Goal: Transaction & Acquisition: Purchase product/service

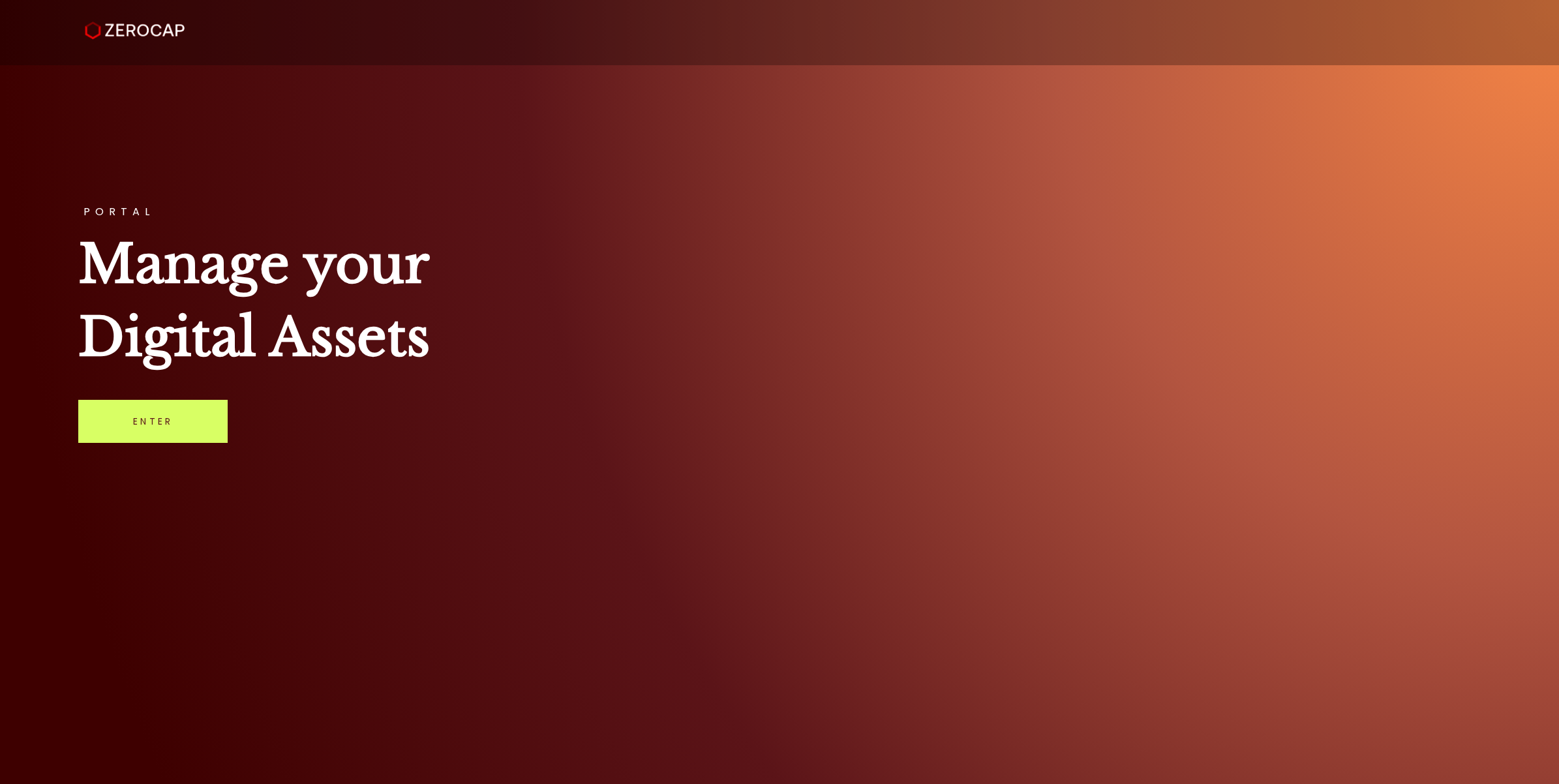
click at [146, 447] on div "PORTAL Manage your Digital Assets Enter" at bounding box center [779, 392] width 1559 height 784
click at [151, 436] on link "Enter" at bounding box center [153, 421] width 149 height 43
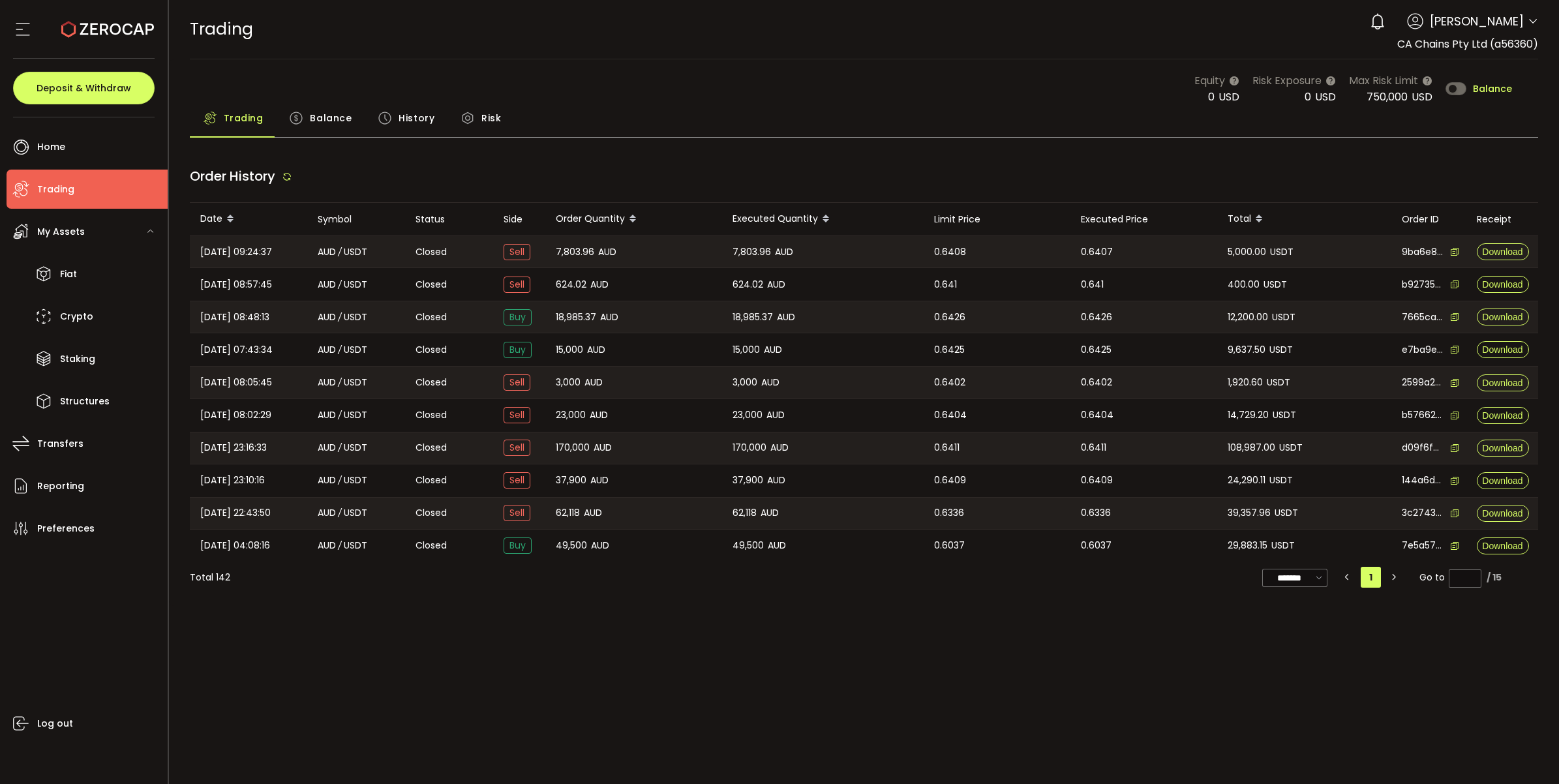
type input "***"
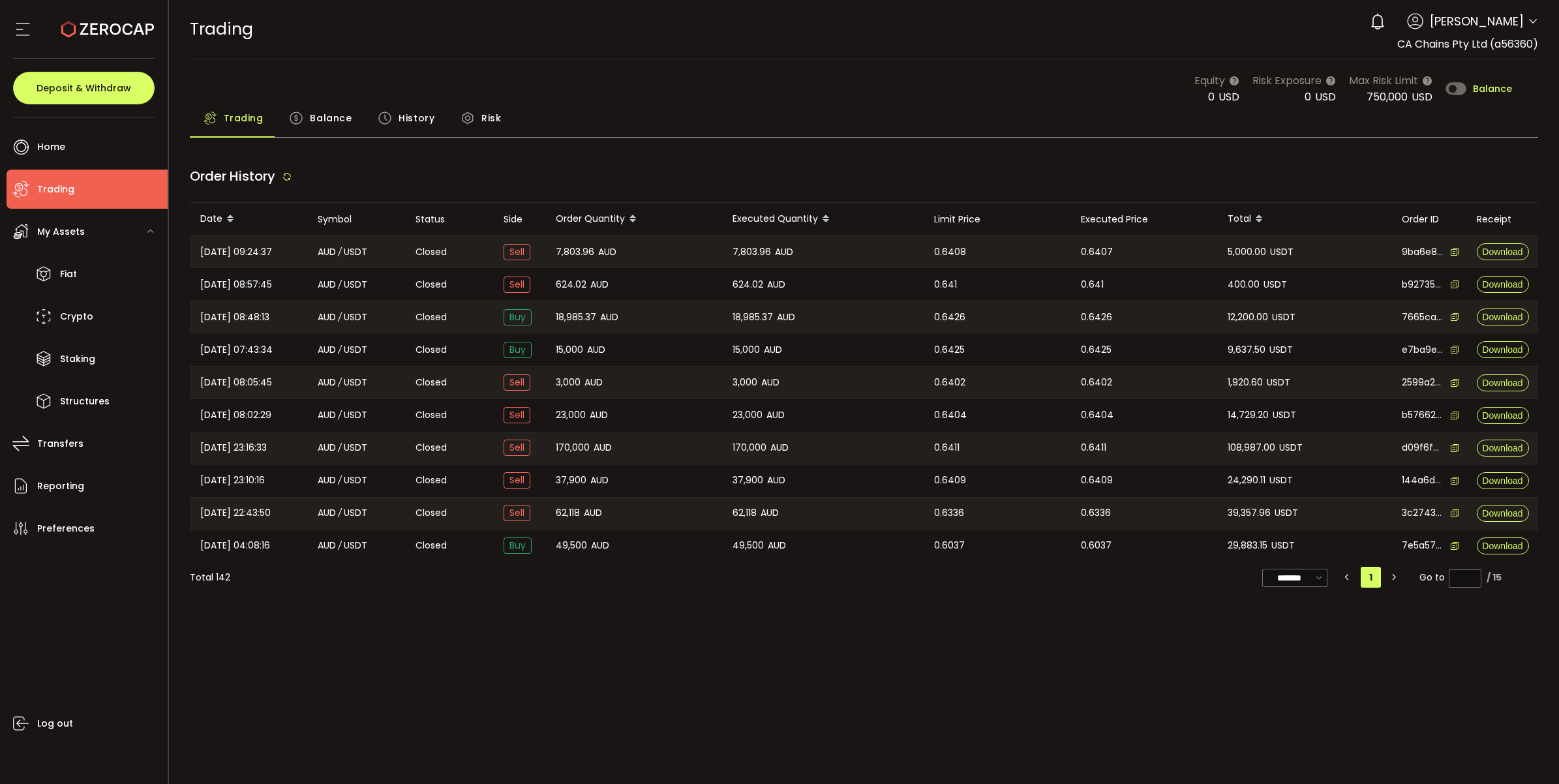
type input "***"
